Goal: Task Accomplishment & Management: Complete application form

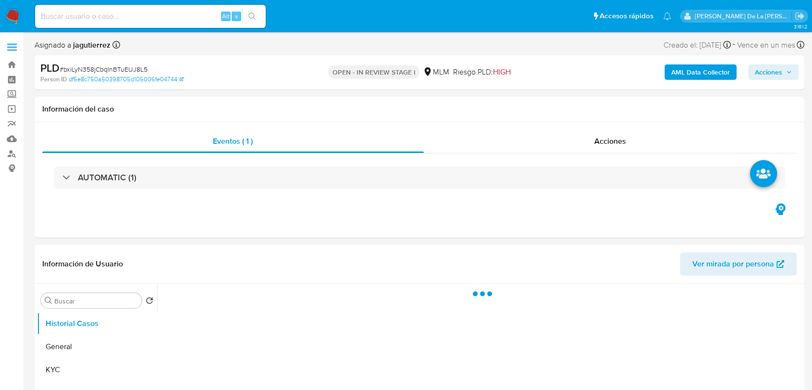
select select "10"
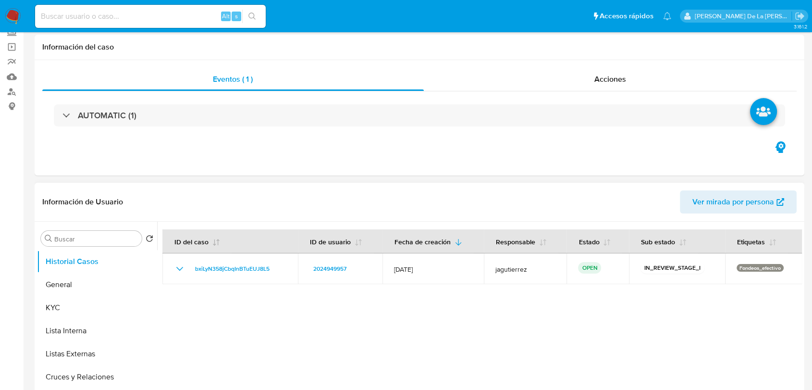
scroll to position [107, 0]
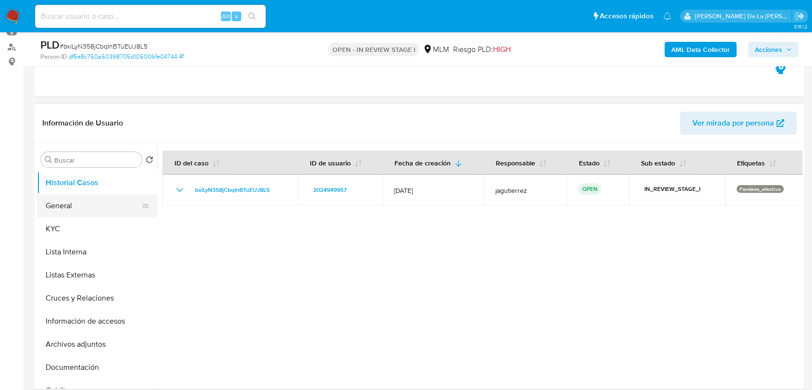
drag, startPoint x: 51, startPoint y: 199, endPoint x: 83, endPoint y: 205, distance: 31.7
click at [51, 200] on button "General" at bounding box center [93, 205] width 112 height 23
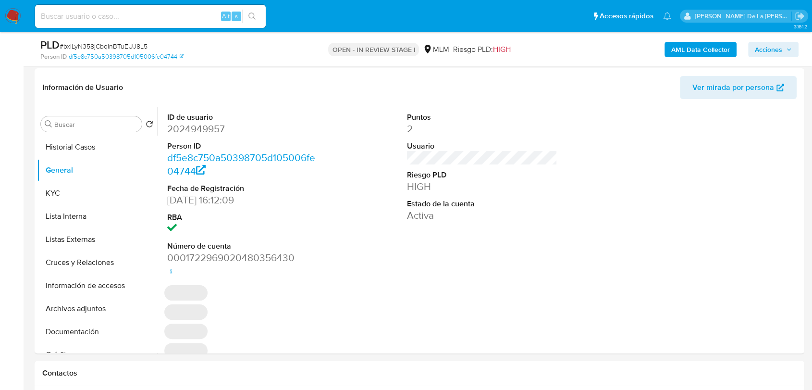
scroll to position [153, 0]
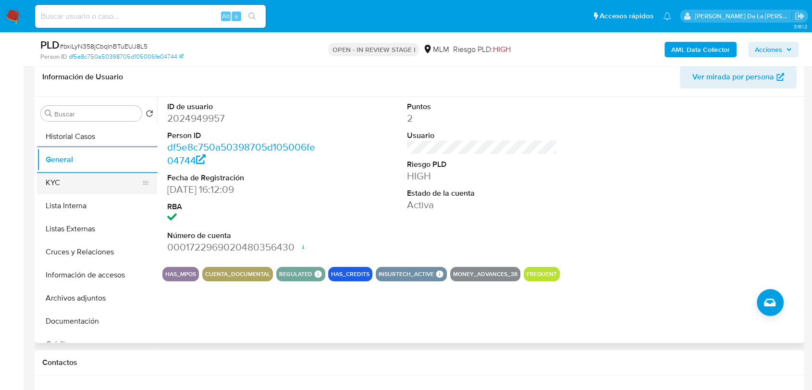
click at [81, 179] on button "KYC" at bounding box center [93, 182] width 112 height 23
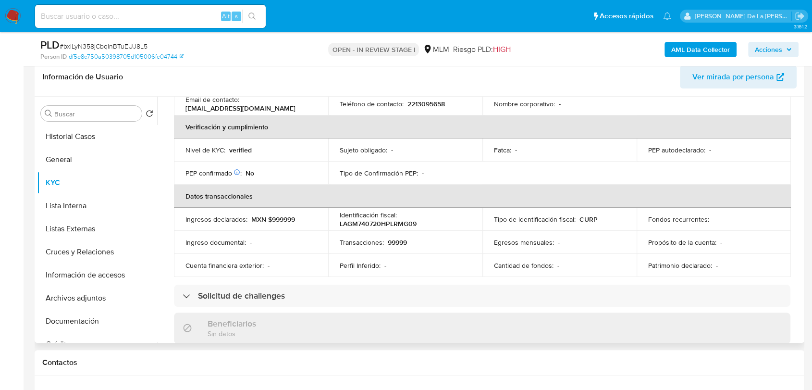
scroll to position [220, 0]
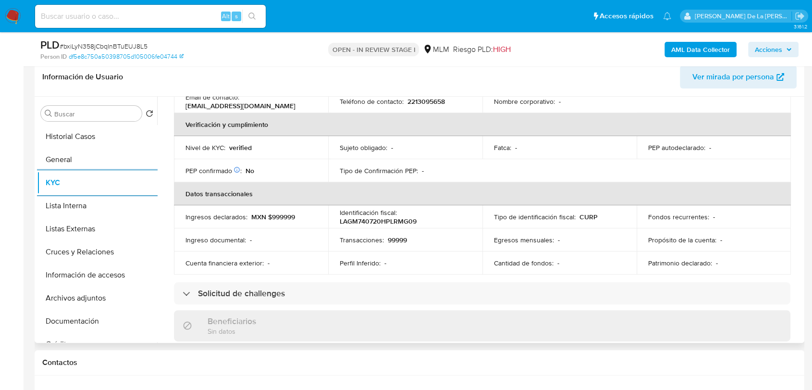
click at [37, 171] on button "KYC" at bounding box center [97, 182] width 120 height 23
click at [419, 211] on div "Identificación fiscal : LAGM740720HPLRMG09" at bounding box center [405, 216] width 131 height 17
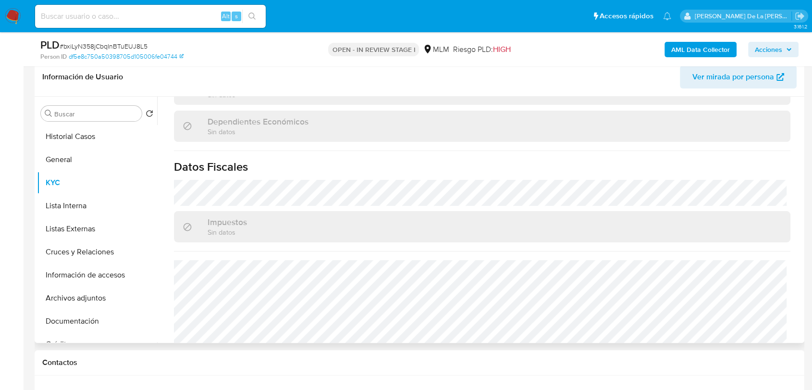
scroll to position [594, 0]
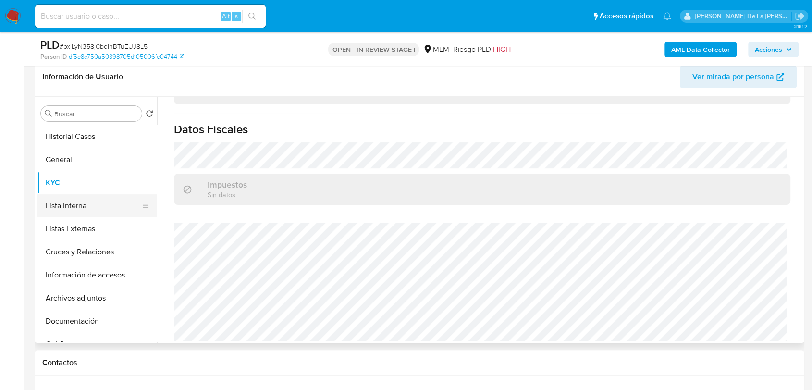
click at [60, 212] on button "Lista Interna" at bounding box center [93, 205] width 112 height 23
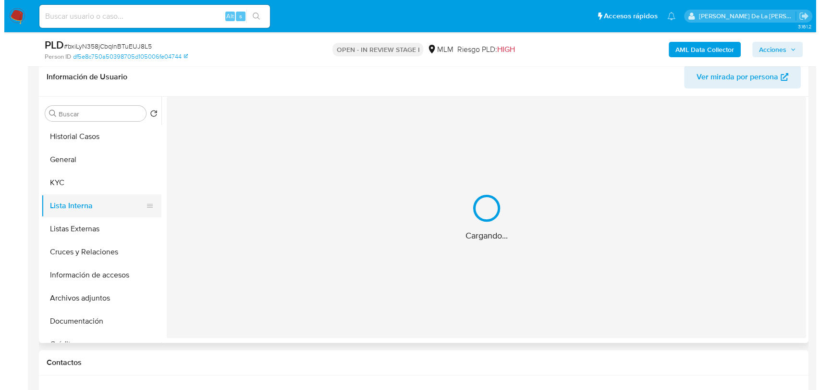
scroll to position [0, 0]
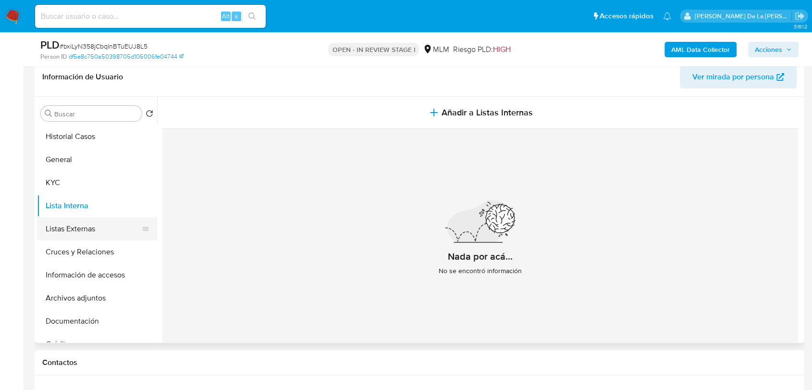
click at [101, 224] on button "Listas Externas" at bounding box center [93, 228] width 112 height 23
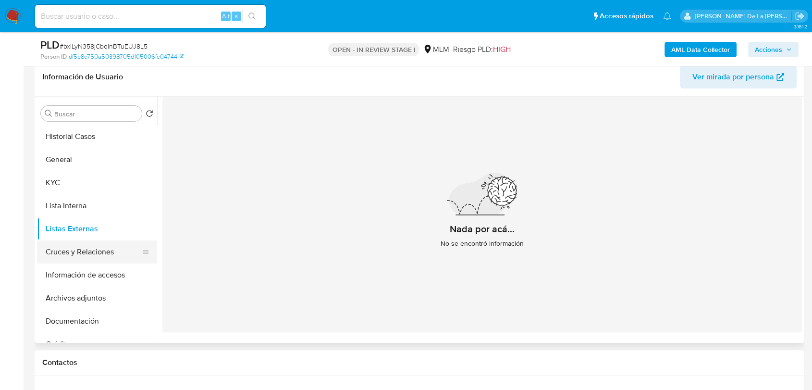
click at [99, 257] on button "Cruces y Relaciones" at bounding box center [93, 251] width 112 height 23
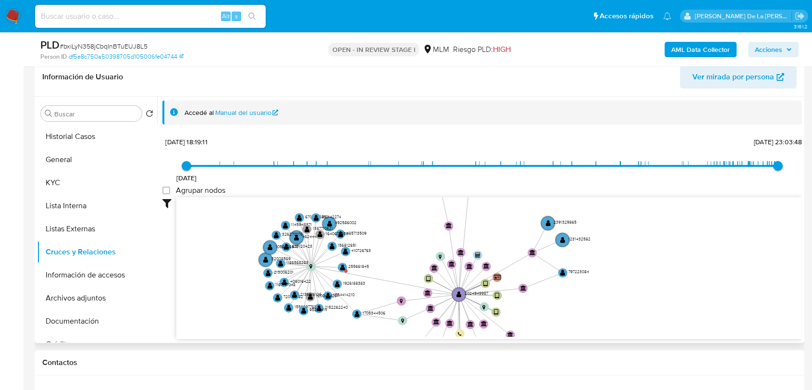
drag, startPoint x: 455, startPoint y: 264, endPoint x: 380, endPoint y: 288, distance: 78.7
click at [380, 288] on icon "device-681069c64d6158420d29a86a  user-2024949957  2024949957 device-670592199…" at bounding box center [488, 266] width 625 height 139
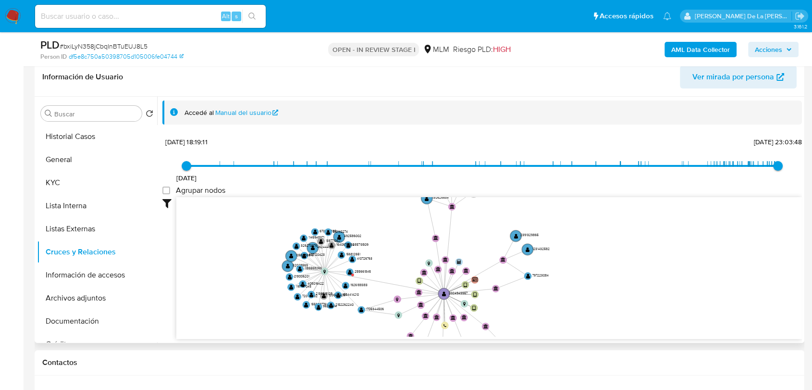
click at [380, 288] on icon "device-681069c64d6158420d29a86a  user-2024949957  2024949957 device-670592199…" at bounding box center [488, 266] width 625 height 139
click at [77, 278] on button "Información de accesos" at bounding box center [93, 274] width 112 height 23
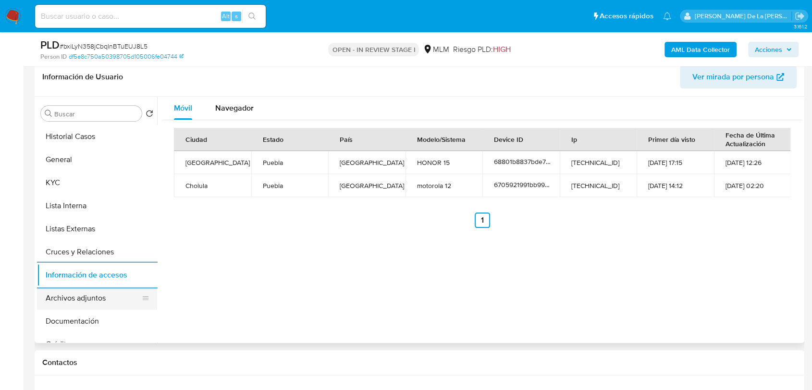
click at [81, 307] on button "Archivos adjuntos" at bounding box center [93, 297] width 112 height 23
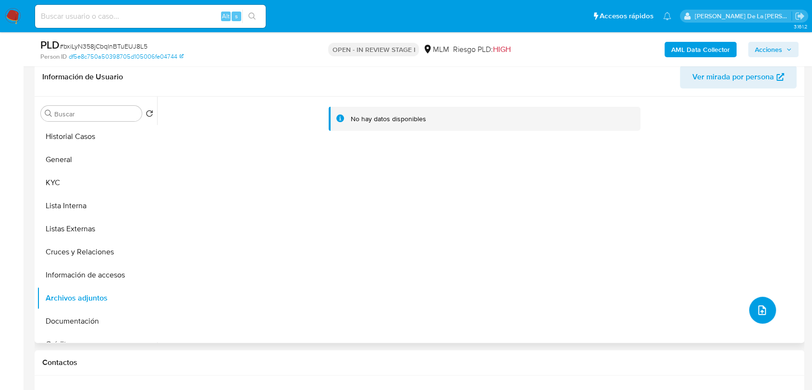
click at [749, 311] on button "upload-file" at bounding box center [762, 309] width 27 height 27
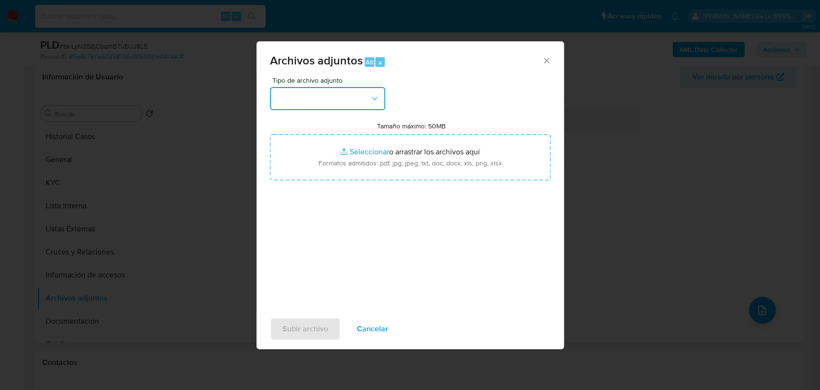
click at [338, 89] on button "button" at bounding box center [327, 98] width 115 height 23
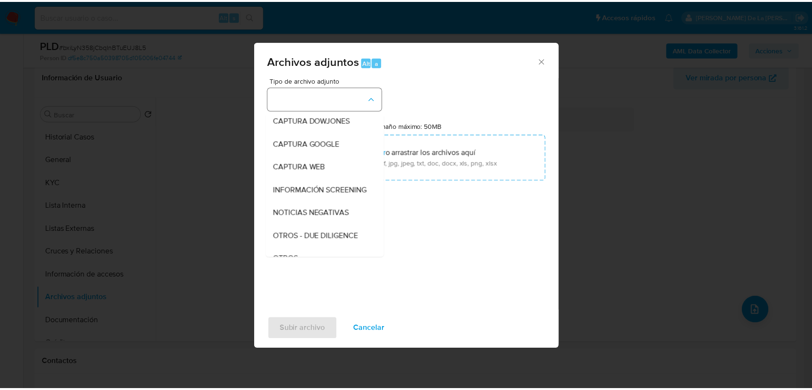
scroll to position [50, 0]
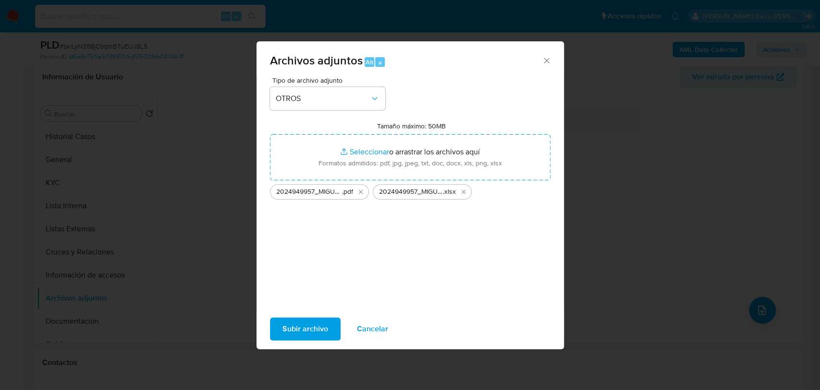
click at [365, 279] on div "Tipo de archivo adjunto OTROS Tamaño máximo: 50MB Seleccionar archivos Seleccio…" at bounding box center [410, 190] width 281 height 227
click at [329, 319] on button "Subir archivo" at bounding box center [305, 328] width 71 height 23
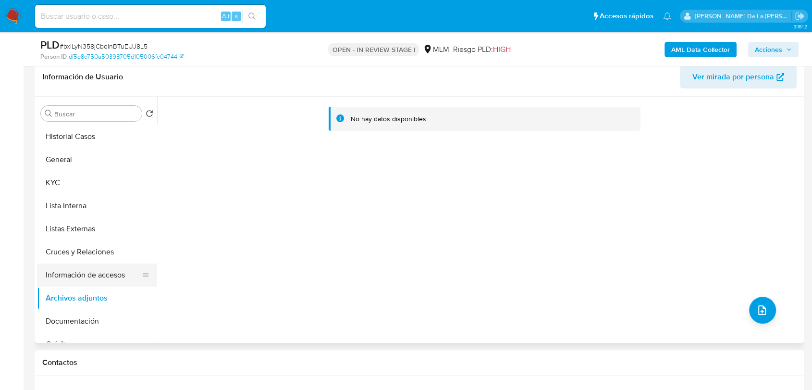
click at [106, 268] on button "Información de accesos" at bounding box center [93, 274] width 112 height 23
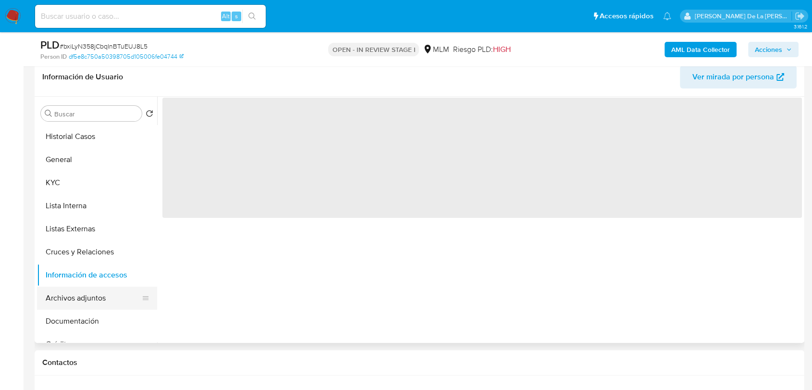
click at [79, 294] on button "Archivos adjuntos" at bounding box center [93, 297] width 112 height 23
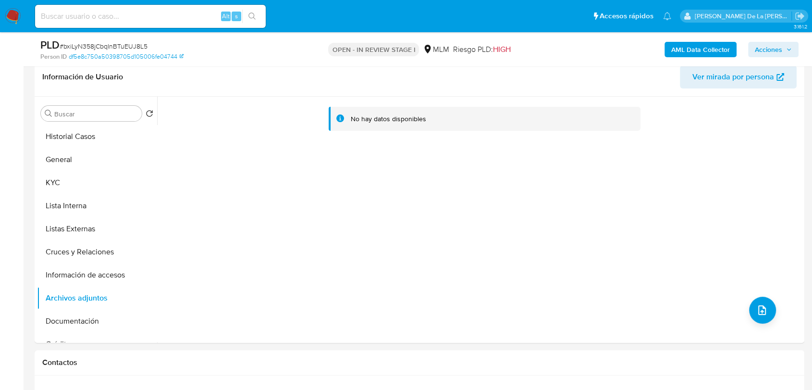
click at [772, 49] on span "Acciones" at bounding box center [768, 49] width 27 height 15
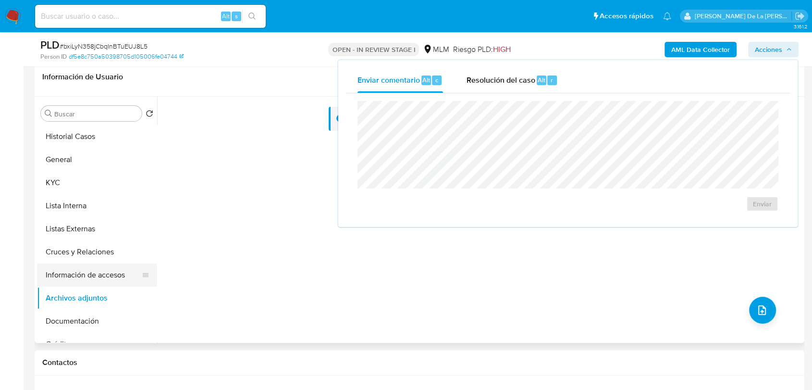
click at [77, 275] on button "Información de accesos" at bounding box center [93, 274] width 112 height 23
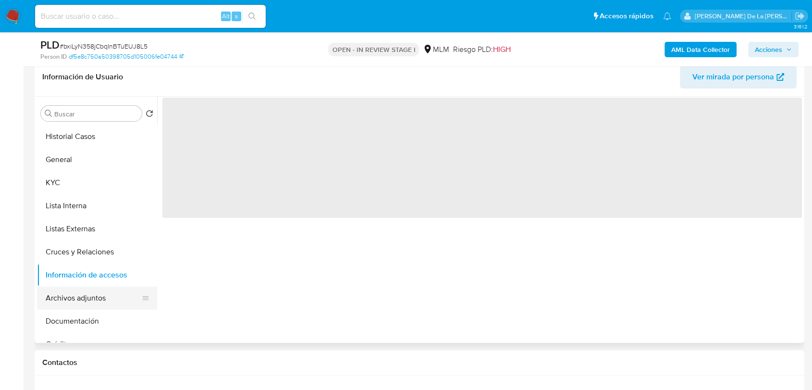
click at [71, 292] on button "Archivos adjuntos" at bounding box center [93, 297] width 112 height 23
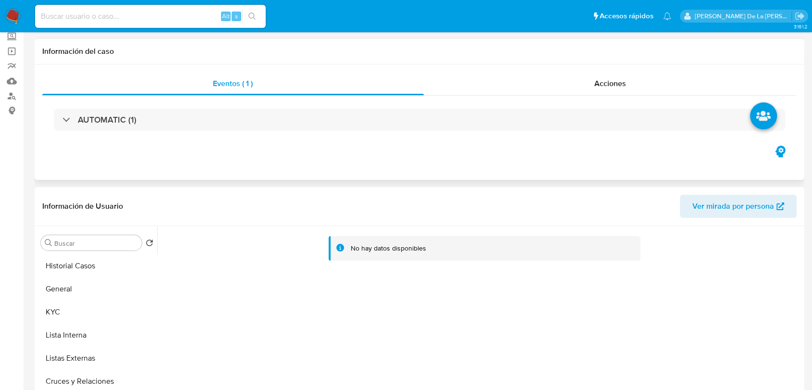
scroll to position [0, 0]
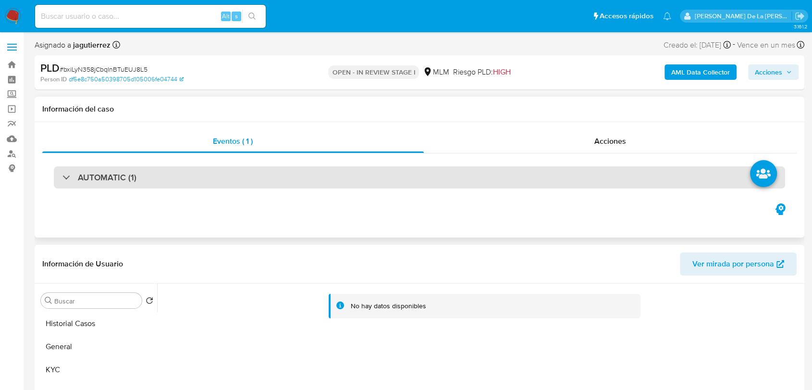
click at [106, 174] on h3 "AUTOMATIC (1)" at bounding box center [107, 177] width 59 height 11
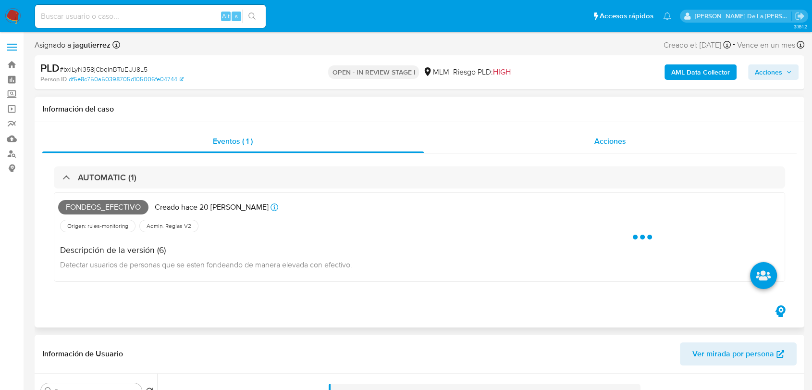
click at [572, 155] on div "AUTOMATIC (1) Fondeos_efectivo Creado hace 20 días Creado: 12/09/2025 03:09:28 …" at bounding box center [419, 228] width 754 height 150
click at [597, 142] on span "Acciones" at bounding box center [610, 140] width 32 height 11
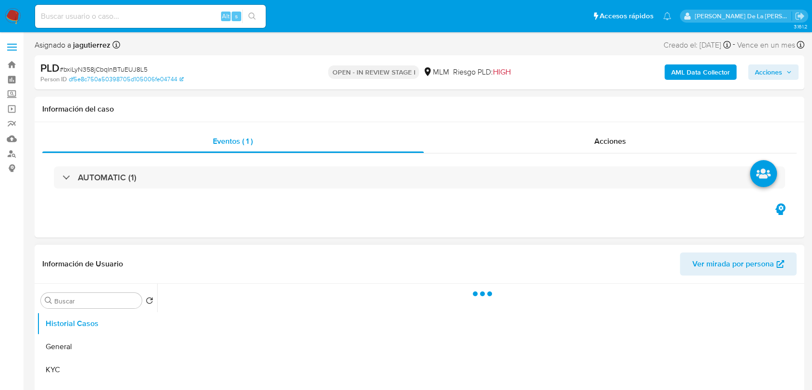
select select "10"
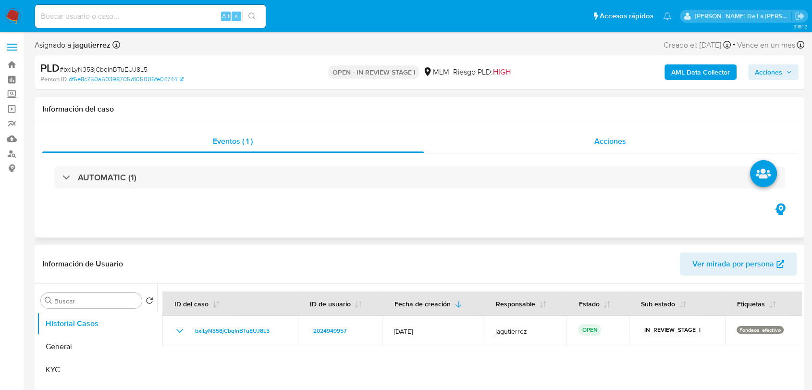
click at [576, 148] on div "Acciones" at bounding box center [610, 141] width 373 height 23
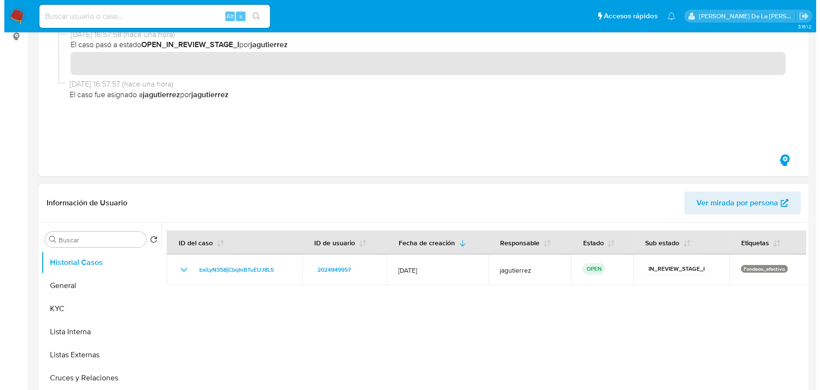
scroll to position [213, 0]
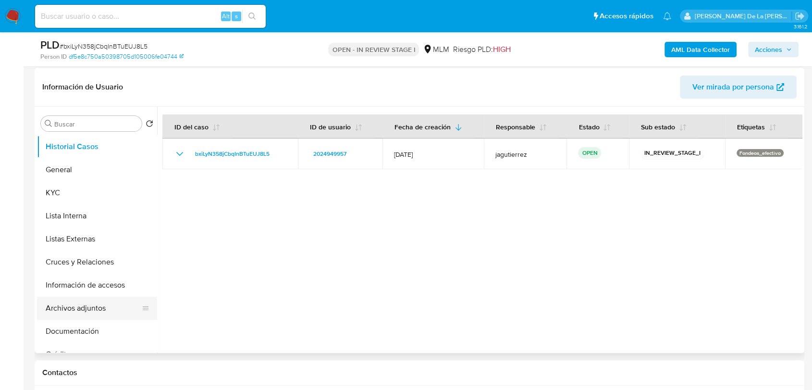
click at [92, 306] on button "Archivos adjuntos" at bounding box center [93, 307] width 112 height 23
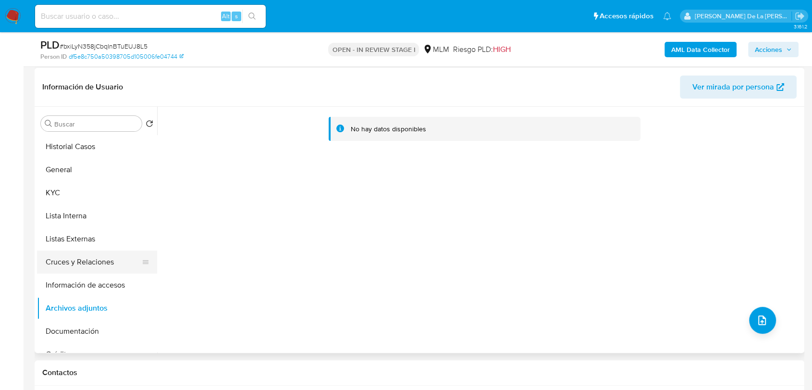
click at [102, 270] on button "Cruces y Relaciones" at bounding box center [93, 261] width 112 height 23
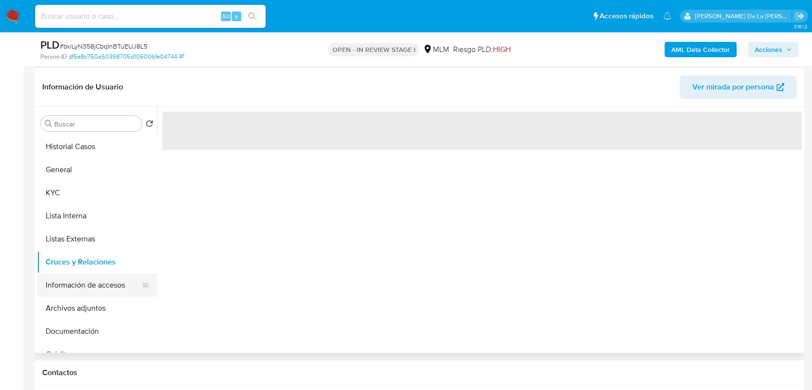
click at [97, 285] on button "Información de accesos" at bounding box center [93, 284] width 112 height 23
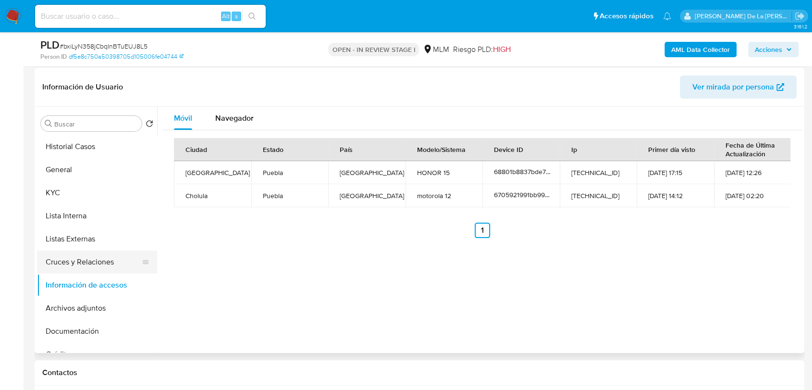
click at [106, 264] on button "Cruces y Relaciones" at bounding box center [93, 261] width 112 height 23
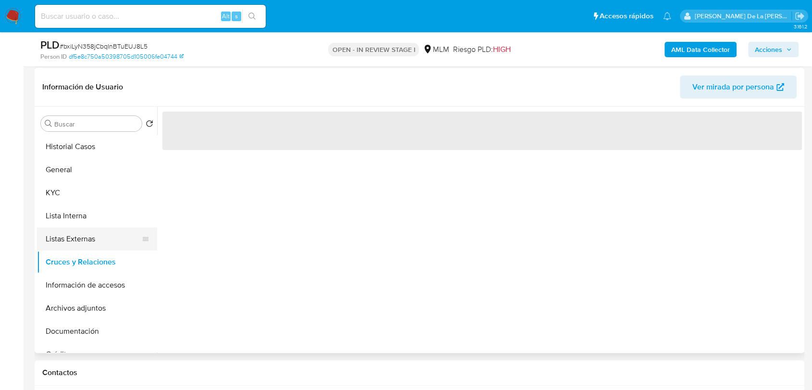
click at [95, 234] on button "Listas Externas" at bounding box center [93, 238] width 112 height 23
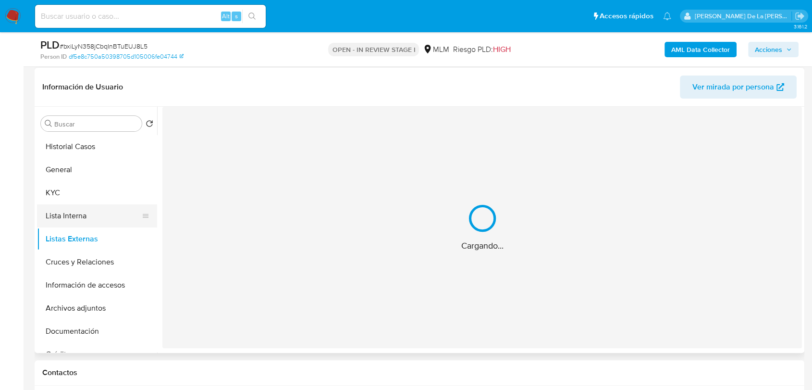
click at [92, 220] on button "Lista Interna" at bounding box center [93, 215] width 112 height 23
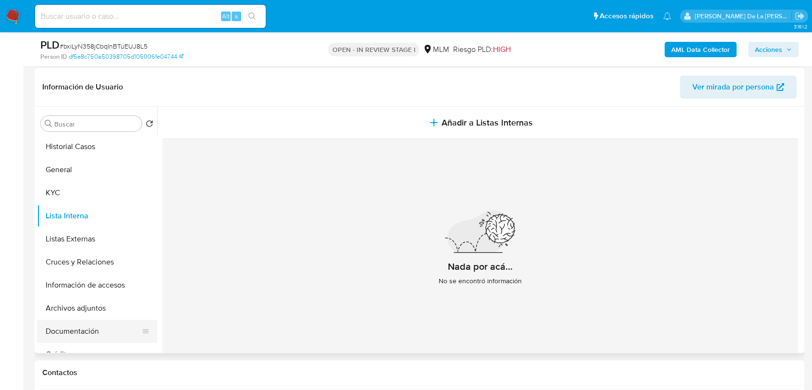
click at [85, 322] on button "Documentación" at bounding box center [93, 330] width 112 height 23
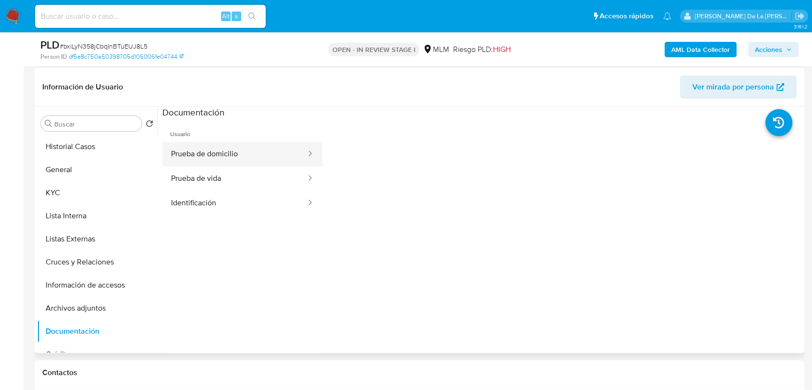
click at [231, 158] on button "Prueba de domicilio" at bounding box center [234, 154] width 145 height 25
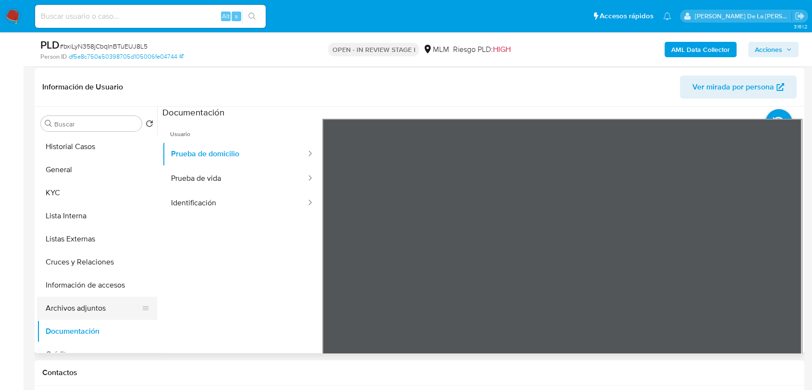
click at [82, 308] on button "Archivos adjuntos" at bounding box center [93, 307] width 112 height 23
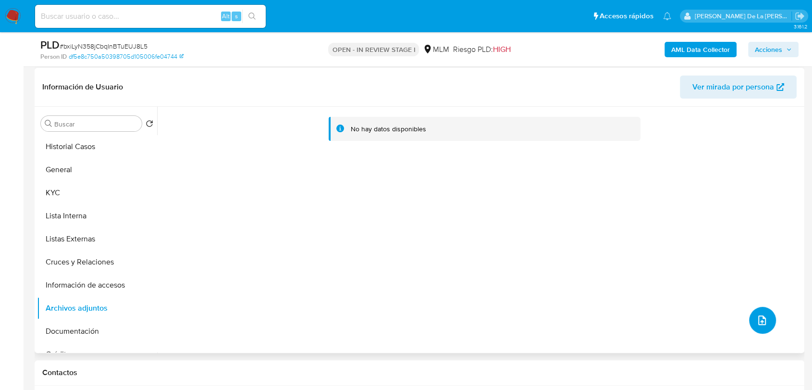
click at [758, 319] on icon "upload-file" at bounding box center [762, 320] width 12 height 12
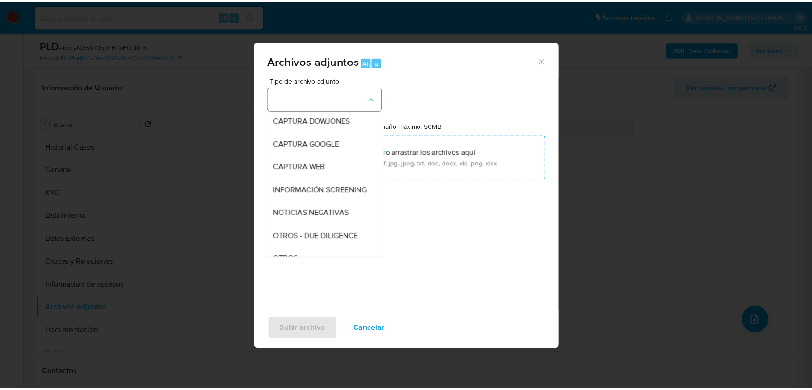
scroll to position [50, 0]
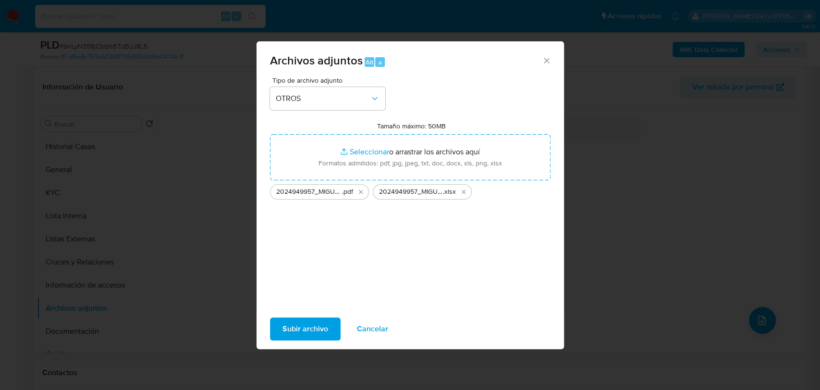
click at [299, 325] on span "Subir archivo" at bounding box center [305, 328] width 46 height 21
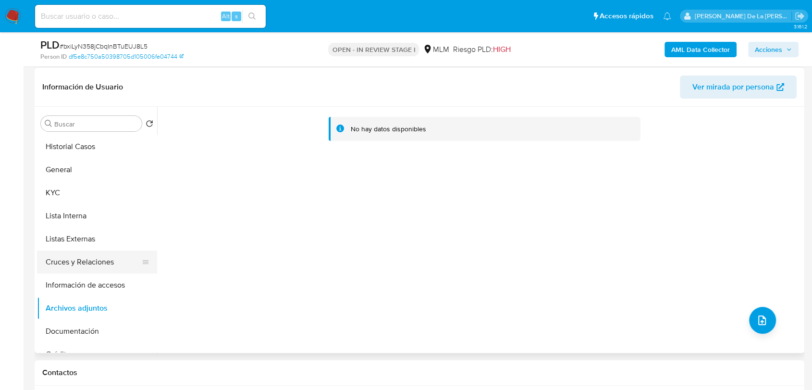
drag, startPoint x: 88, startPoint y: 245, endPoint x: 85, endPoint y: 251, distance: 6.9
click at [88, 247] on button "Listas Externas" at bounding box center [97, 238] width 120 height 23
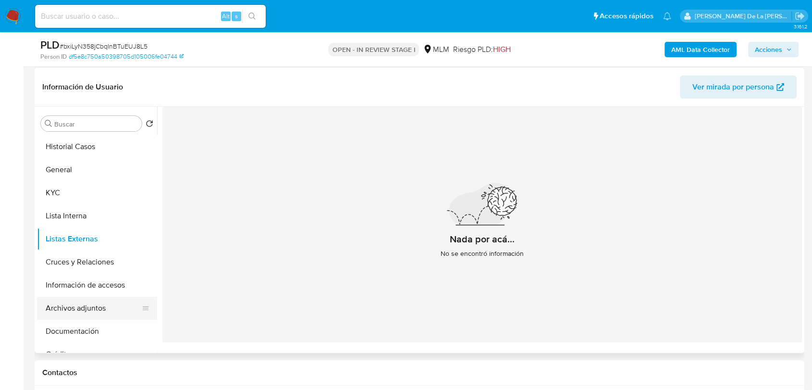
click at [89, 300] on button "Archivos adjuntos" at bounding box center [93, 307] width 112 height 23
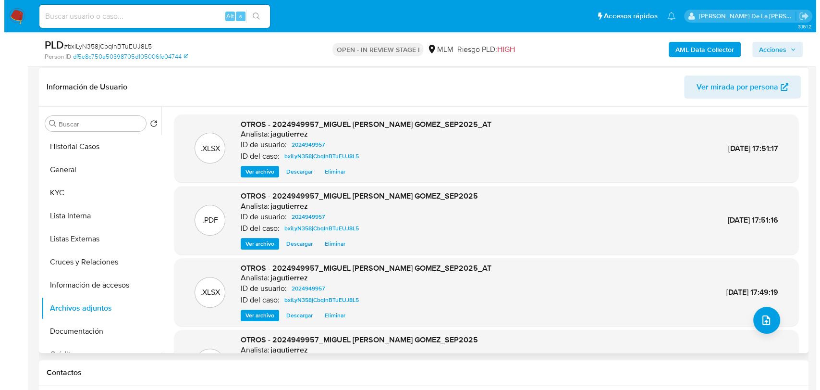
scroll to position [53, 0]
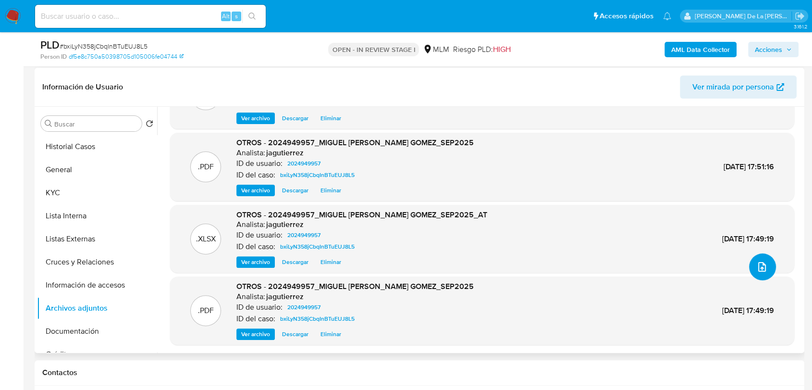
click at [758, 270] on icon "upload-file" at bounding box center [762, 267] width 8 height 10
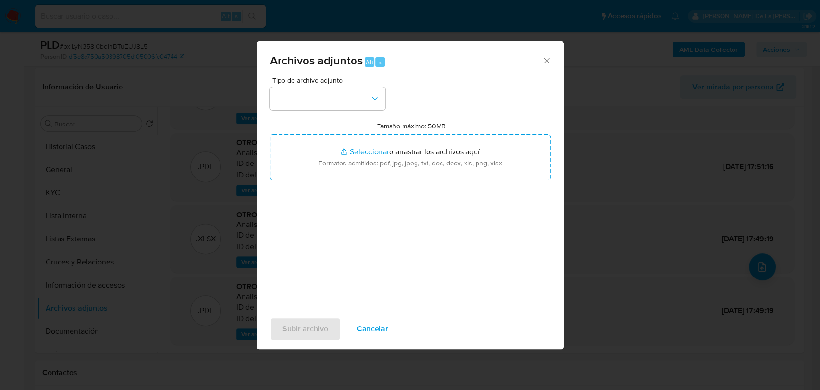
click at [395, 99] on div "Tipo de archivo adjunto Tamaño máximo: 50MB Seleccionar archivos Seleccionar o …" at bounding box center [410, 190] width 281 height 227
click at [350, 101] on button "button" at bounding box center [327, 98] width 115 height 23
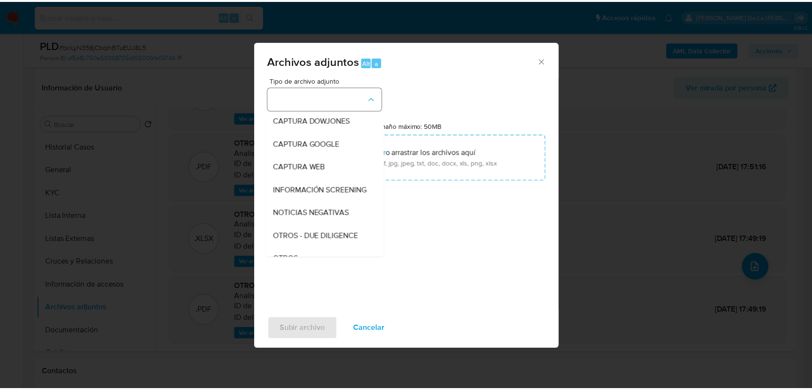
scroll to position [50, 0]
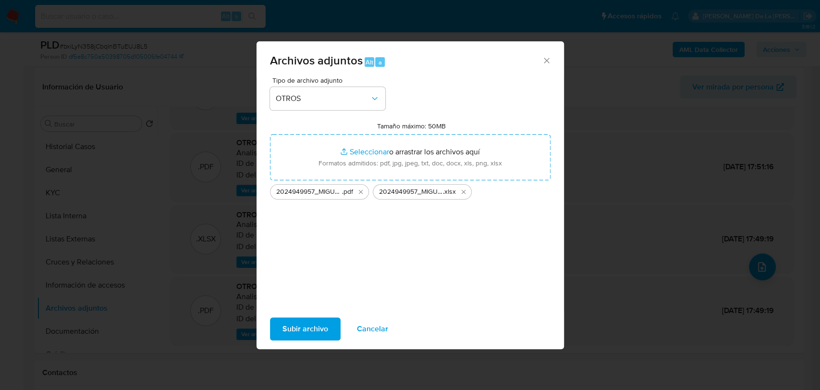
click at [319, 330] on span "Subir archivo" at bounding box center [305, 328] width 46 height 21
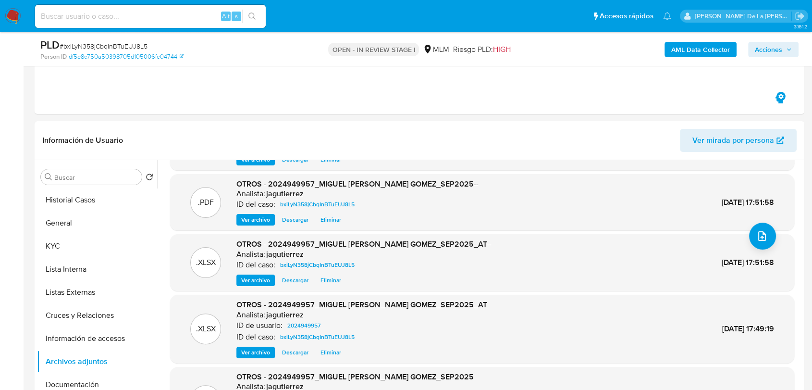
scroll to position [121, 0]
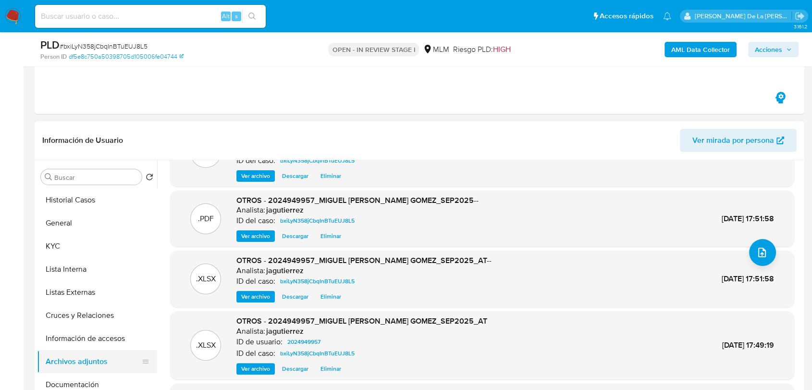
drag, startPoint x: 107, startPoint y: 339, endPoint x: 91, endPoint y: 355, distance: 22.4
click at [107, 339] on button "Información de accesos" at bounding box center [97, 338] width 120 height 23
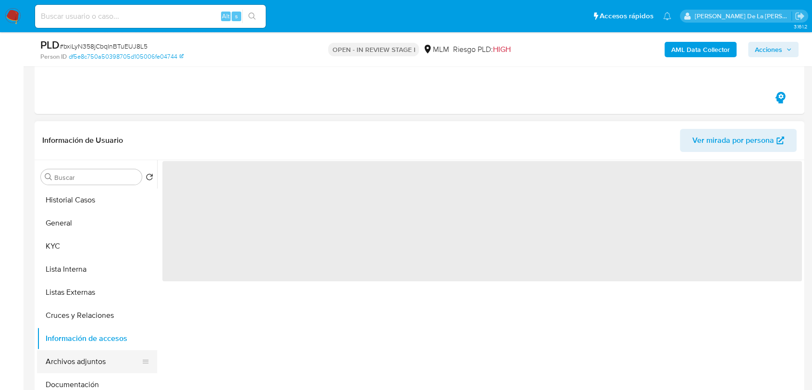
scroll to position [0, 0]
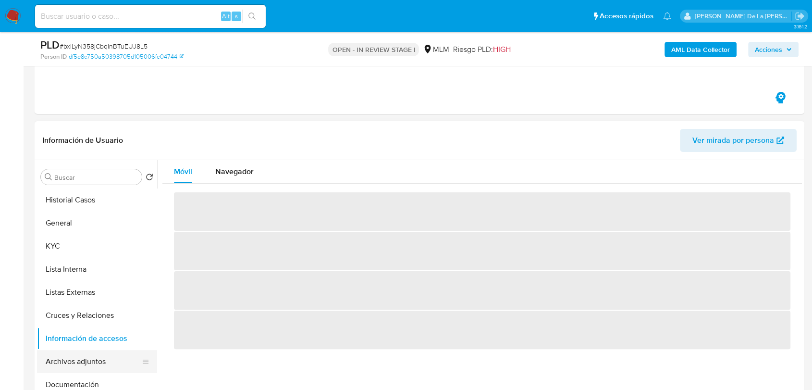
click at [78, 358] on button "Archivos adjuntos" at bounding box center [93, 361] width 112 height 23
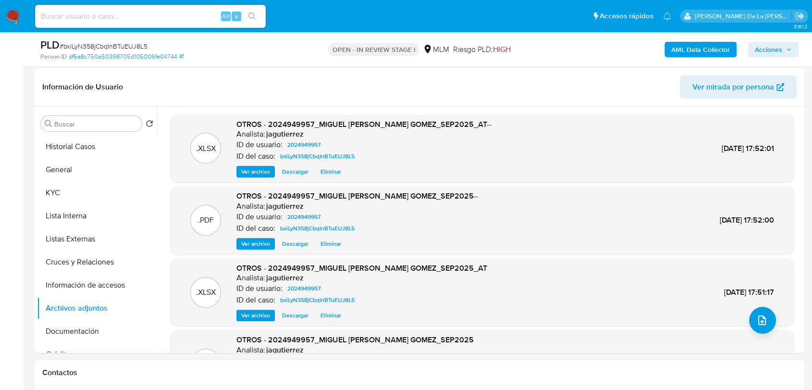
click at [781, 47] on span "Acciones" at bounding box center [768, 49] width 27 height 15
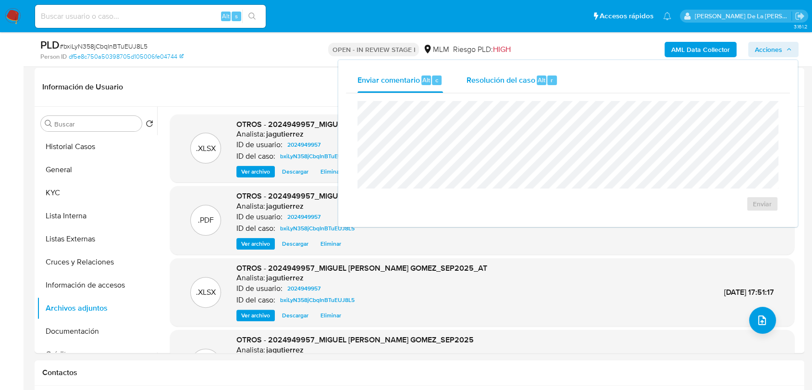
click at [510, 86] on div "Resolución del caso Alt r" at bounding box center [512, 80] width 92 height 25
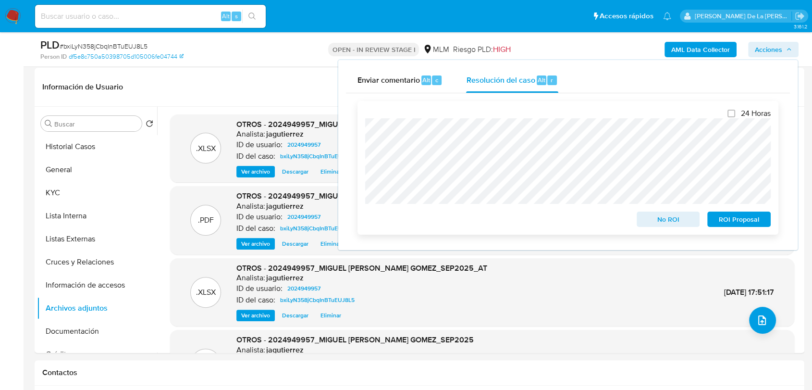
click at [684, 226] on span "No ROI" at bounding box center [668, 218] width 50 height 13
